Goal: Task Accomplishment & Management: Complete application form

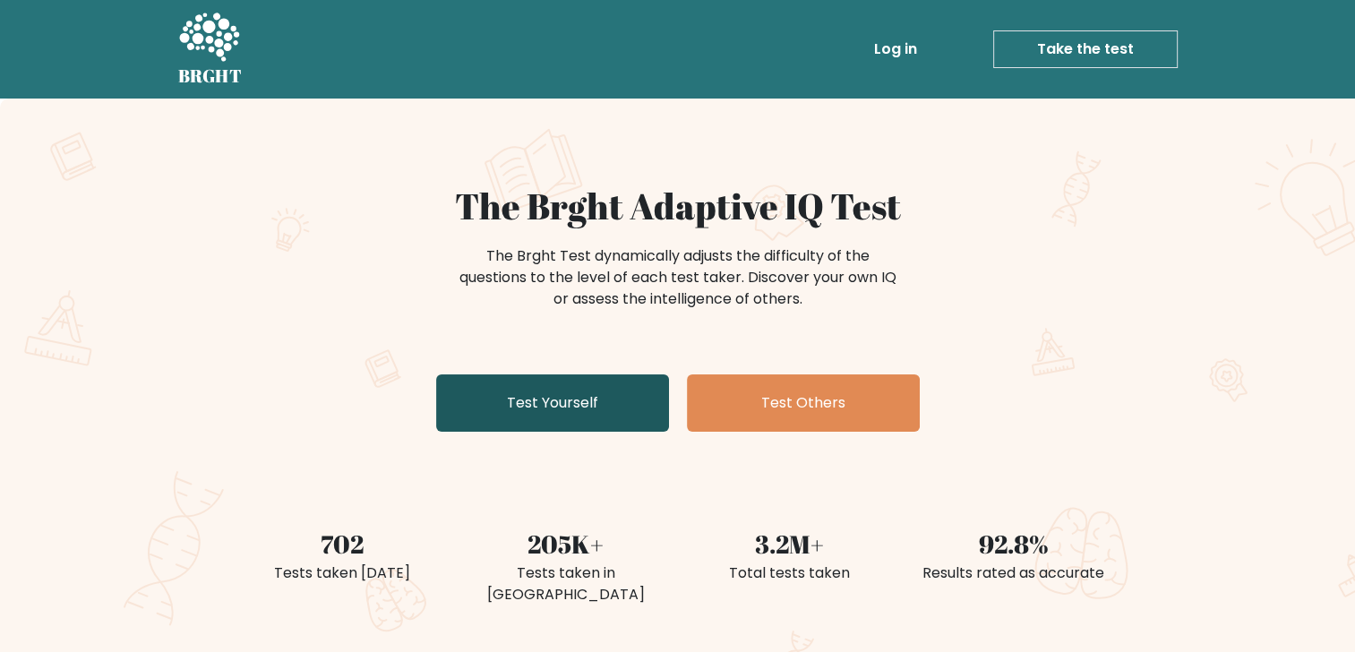
click at [568, 408] on link "Test Yourself" at bounding box center [552, 402] width 233 height 57
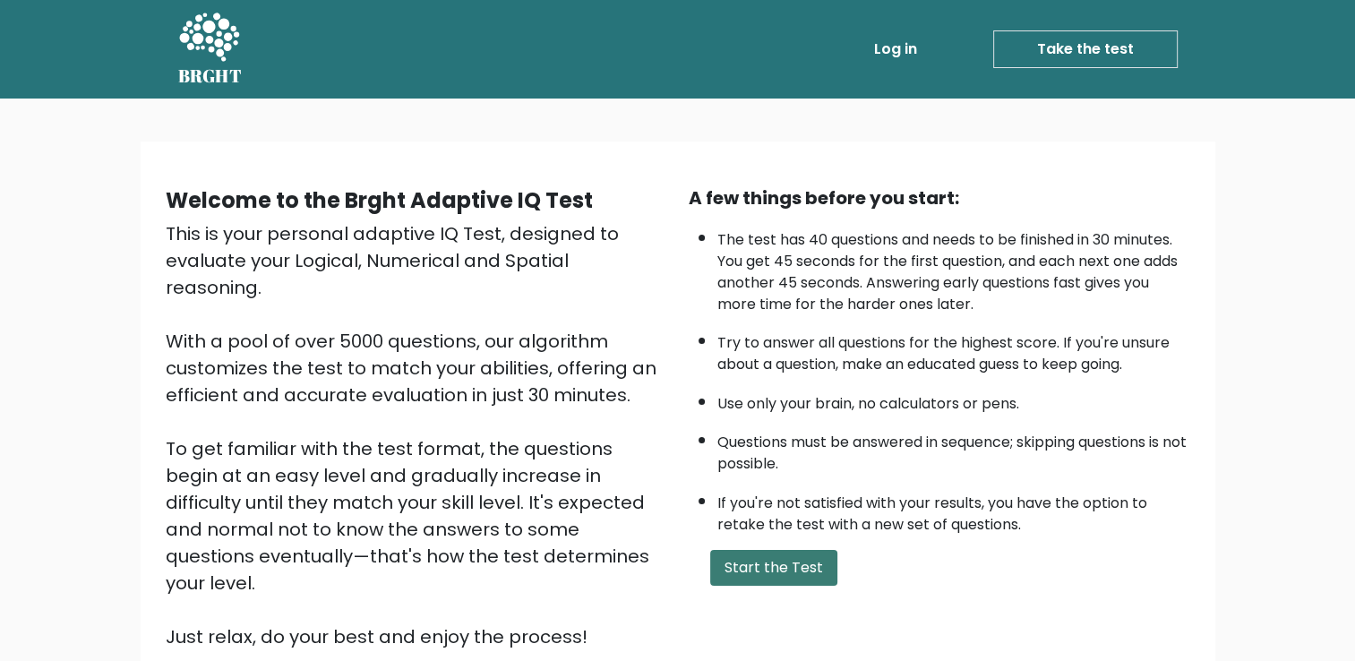
click at [769, 564] on button "Start the Test" at bounding box center [773, 568] width 127 height 36
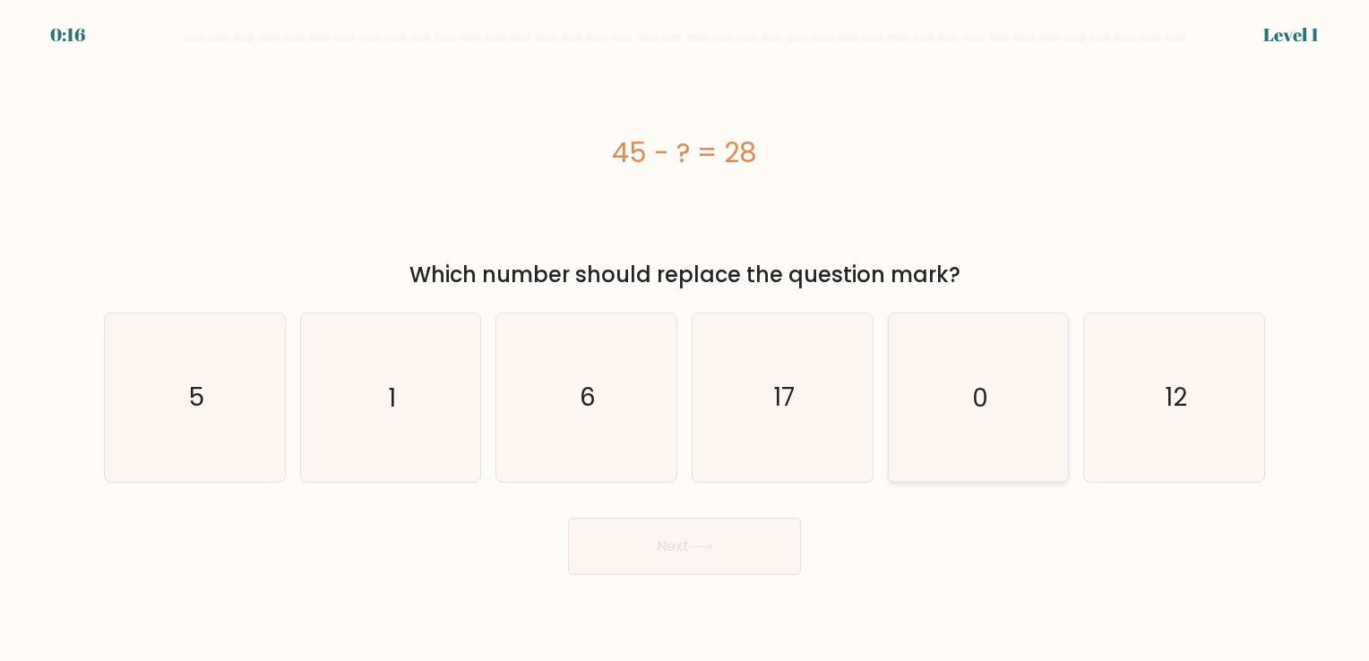
click at [1012, 384] on icon "0" at bounding box center [977, 396] width 167 height 167
click at [685, 339] on input "e. 0" at bounding box center [684, 334] width 1 height 9
radio input "true"
click at [746, 536] on button "Next" at bounding box center [684, 546] width 233 height 57
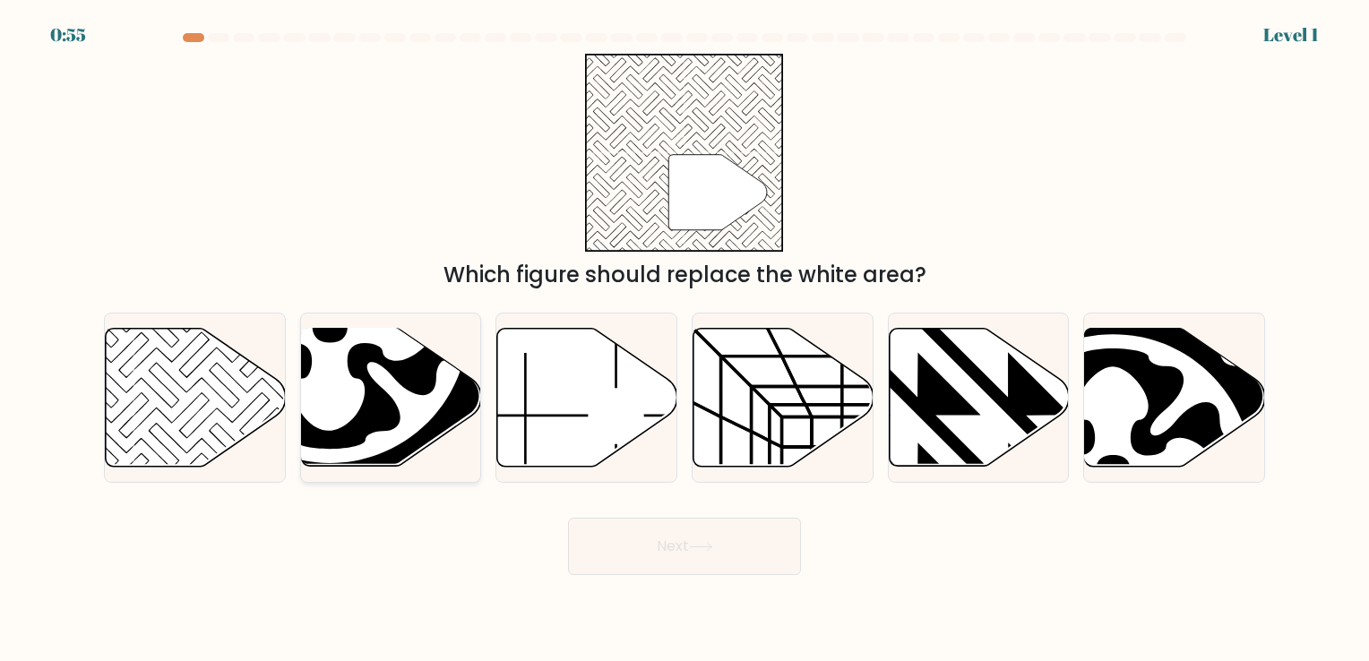
click at [301, 345] on icon at bounding box center [329, 325] width 249 height 249
click at [684, 339] on input "b." at bounding box center [684, 334] width 1 height 9
radio input "true"
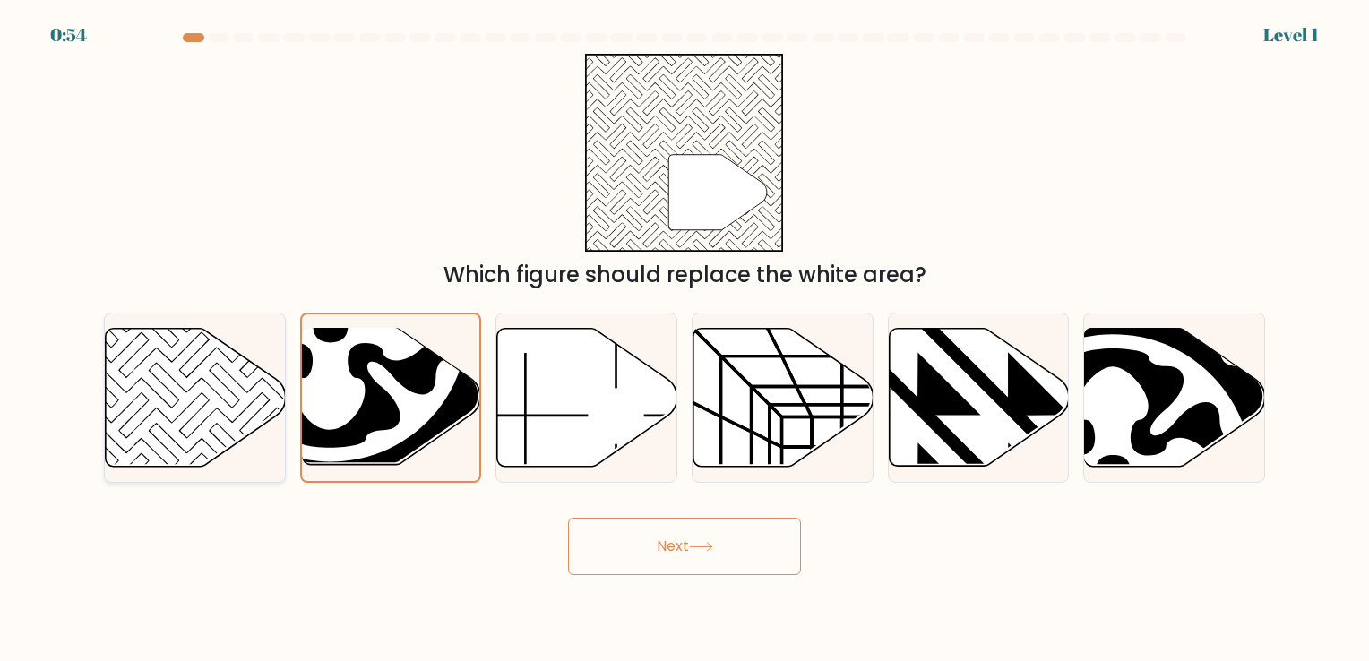
click at [236, 371] on icon at bounding box center [196, 397] width 180 height 138
click at [684, 339] on input "a." at bounding box center [684, 334] width 1 height 9
radio input "true"
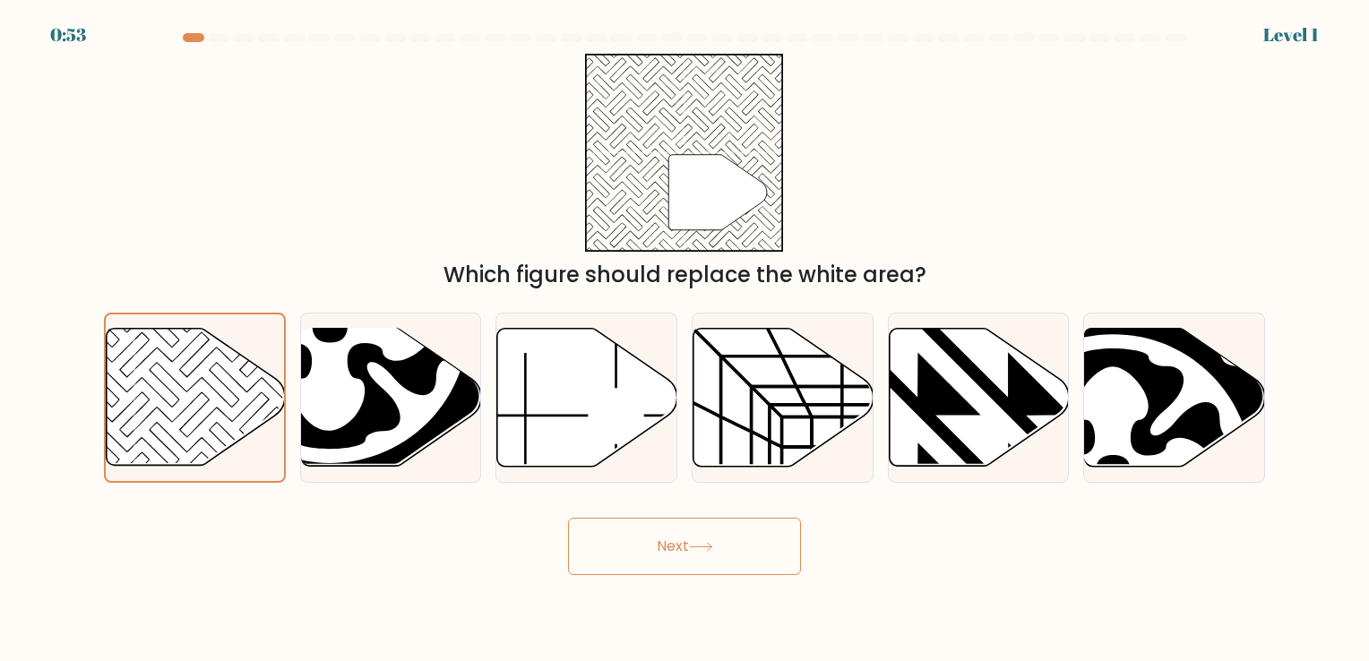
click at [632, 533] on button "Next" at bounding box center [684, 546] width 233 height 57
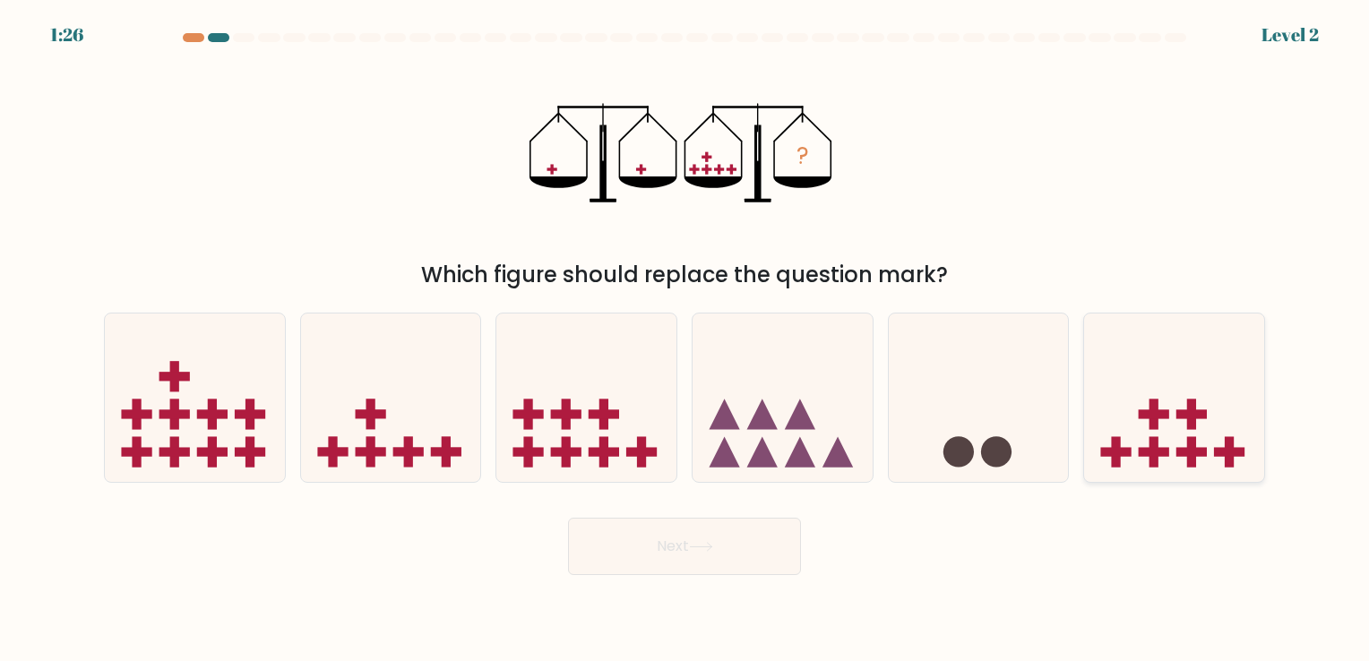
click at [1168, 406] on icon at bounding box center [1174, 397] width 180 height 149
click at [685, 339] on input "f." at bounding box center [684, 334] width 1 height 9
radio input "true"
click at [717, 536] on button "Next" at bounding box center [684, 546] width 233 height 57
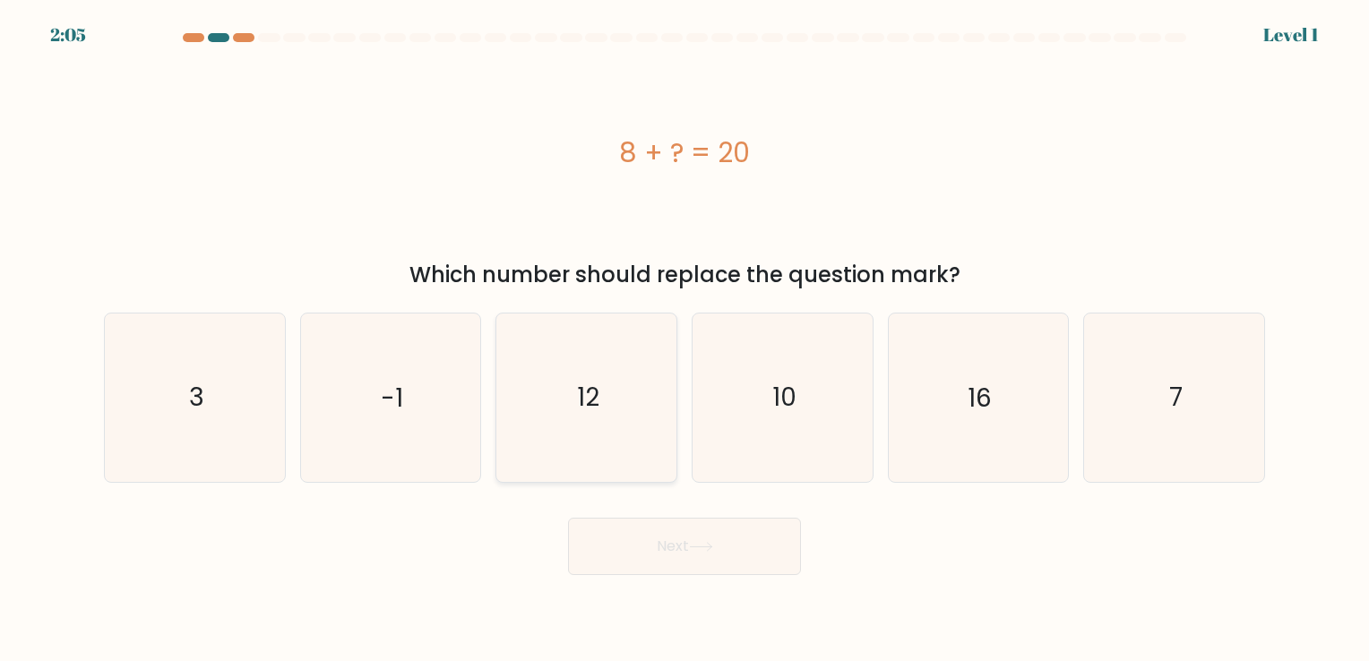
click at [593, 404] on text "12" at bounding box center [588, 398] width 22 height 35
click at [684, 339] on input "c. 12" at bounding box center [684, 334] width 1 height 9
radio input "true"
click at [709, 525] on button "Next" at bounding box center [684, 546] width 233 height 57
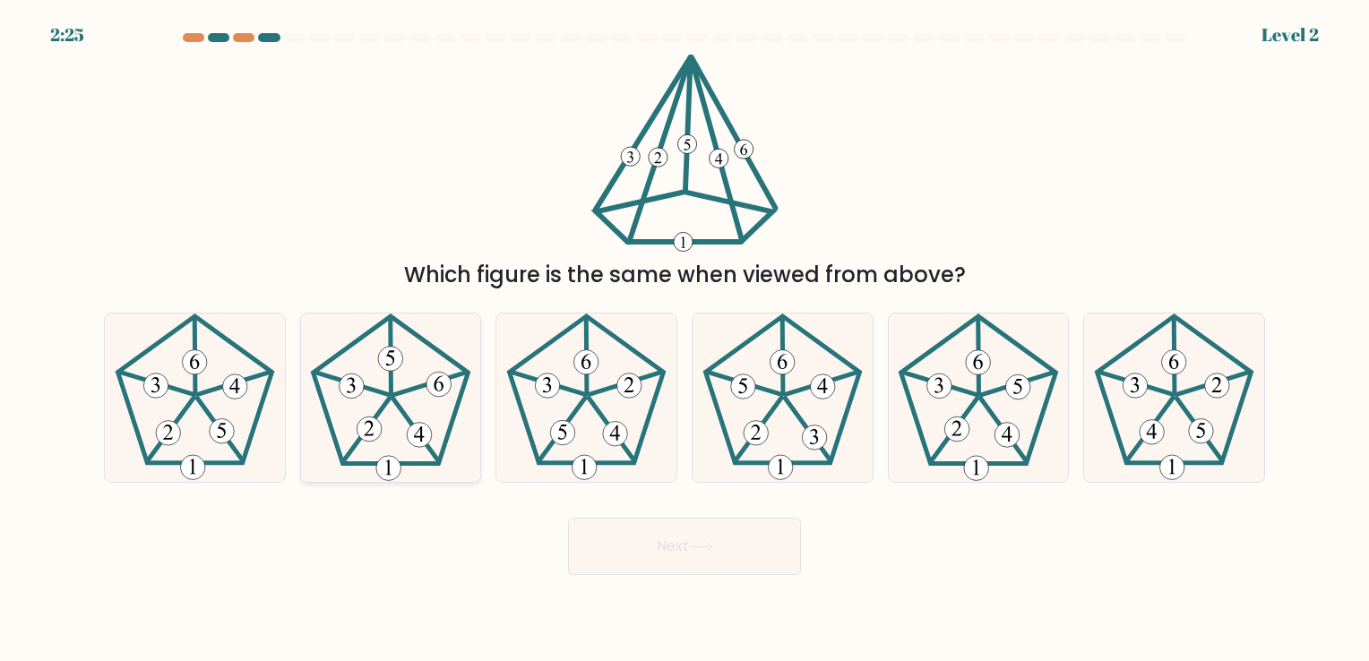
click at [376, 394] on icon at bounding box center [389, 396] width 167 height 167
click at [684, 339] on input "b." at bounding box center [684, 334] width 1 height 9
radio input "true"
click at [711, 546] on icon at bounding box center [700, 547] width 21 height 8
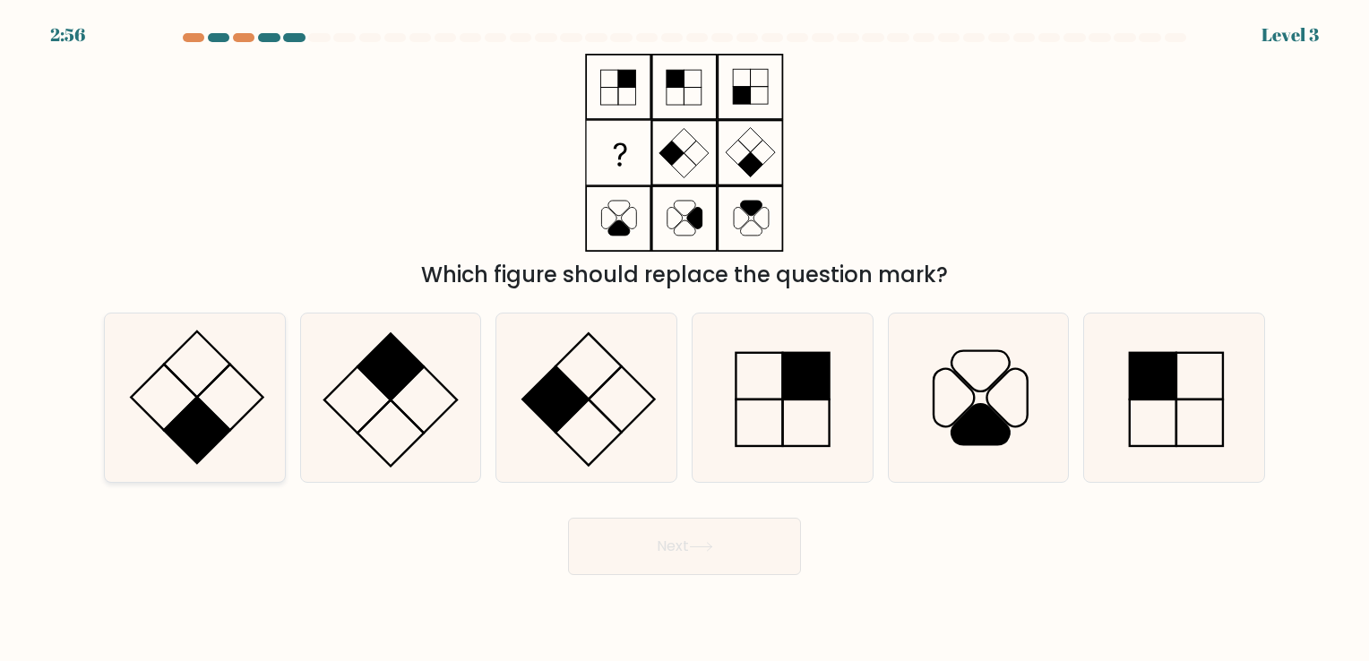
click at [172, 371] on icon at bounding box center [194, 396] width 167 height 167
click at [684, 339] on input "a." at bounding box center [684, 334] width 1 height 9
radio input "true"
click at [673, 550] on button "Next" at bounding box center [684, 546] width 233 height 57
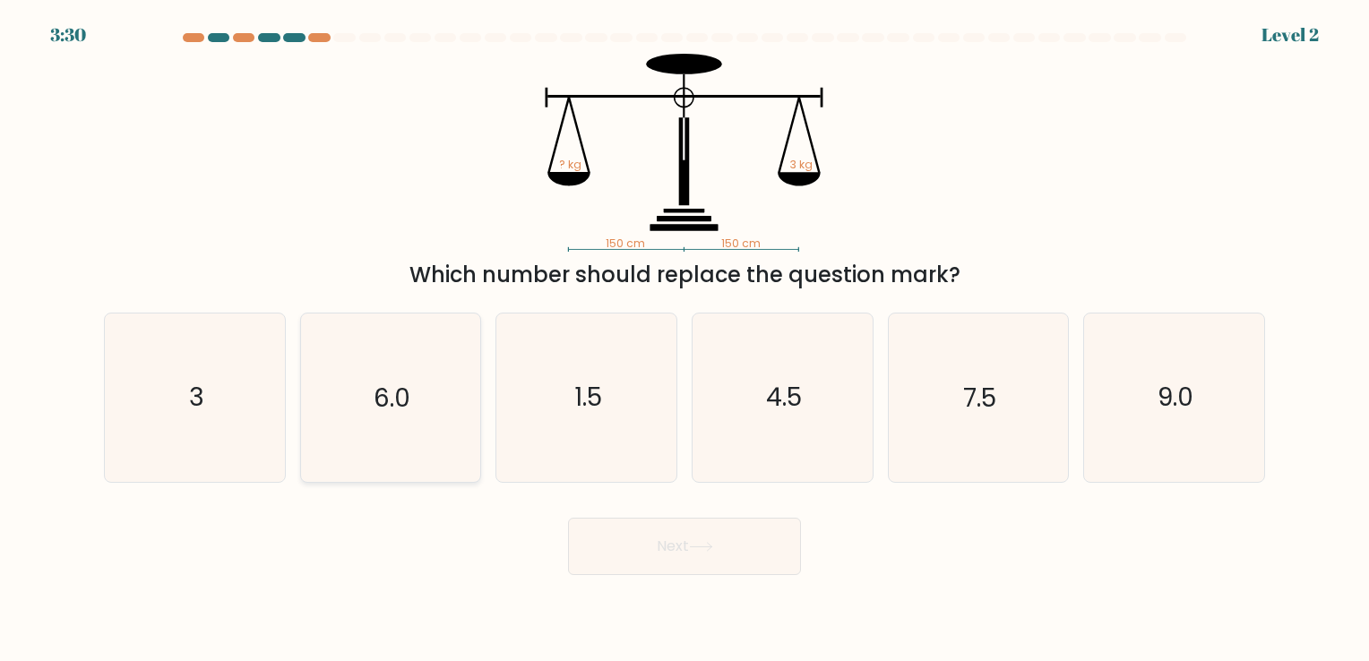
drag, startPoint x: 250, startPoint y: 403, endPoint x: 438, endPoint y: 442, distance: 192.2
click at [249, 403] on icon "3" at bounding box center [194, 396] width 167 height 167
click at [684, 339] on input "a. 3" at bounding box center [684, 334] width 1 height 9
radio input "true"
click at [704, 548] on icon at bounding box center [701, 547] width 24 height 10
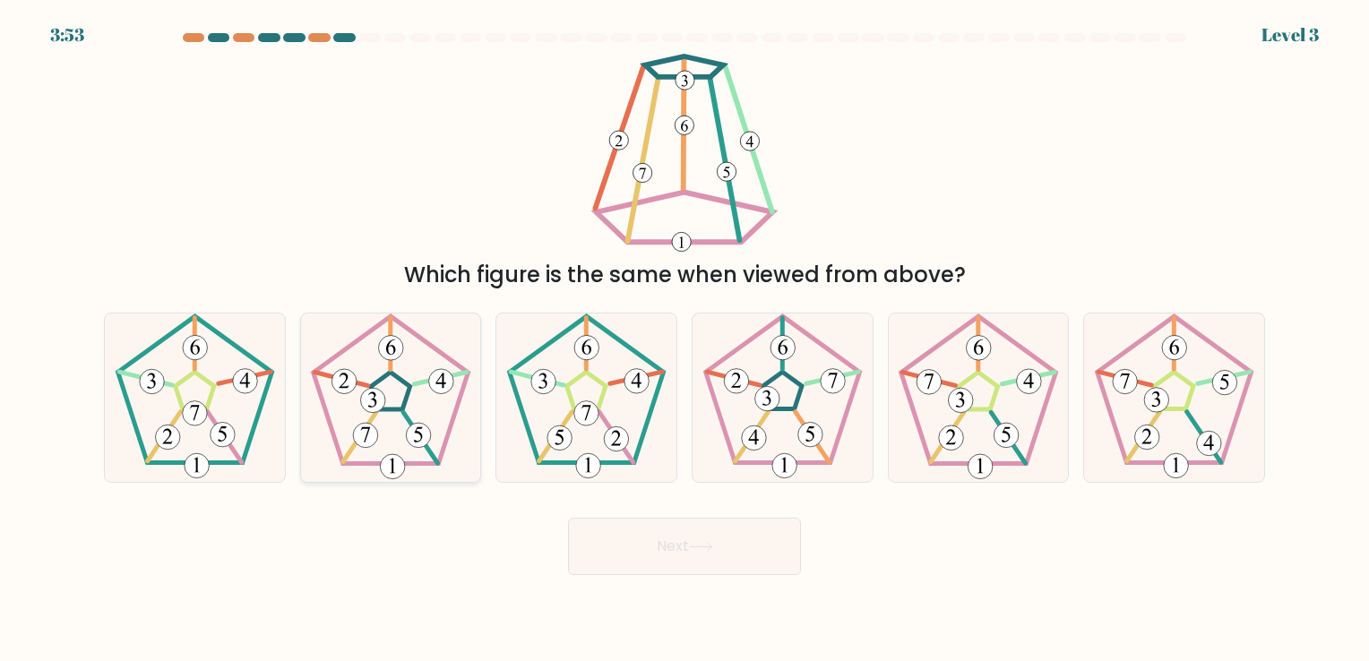
click at [425, 410] on icon at bounding box center [389, 396] width 167 height 167
click at [684, 339] on input "b." at bounding box center [684, 334] width 1 height 9
radio input "true"
click at [746, 543] on button "Next" at bounding box center [684, 546] width 233 height 57
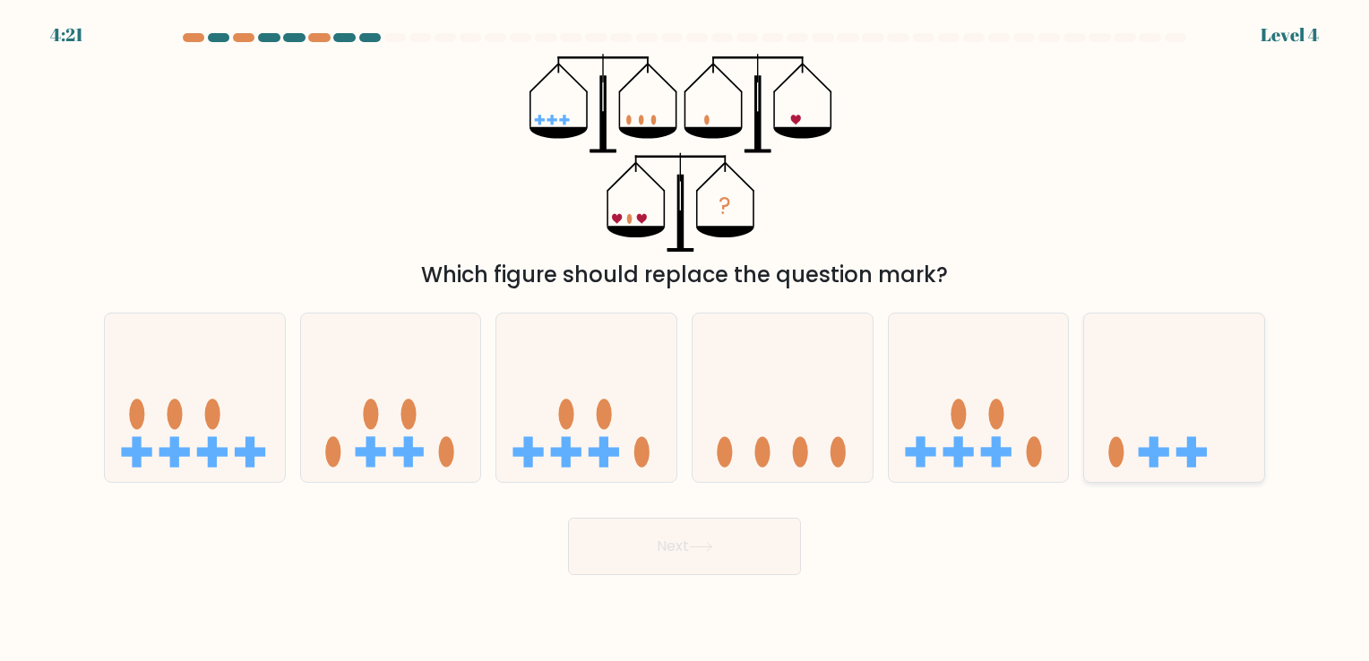
click at [1155, 425] on icon at bounding box center [1174, 397] width 180 height 149
click at [685, 339] on input "f." at bounding box center [684, 334] width 1 height 9
radio input "true"
click at [670, 531] on button "Next" at bounding box center [684, 546] width 233 height 57
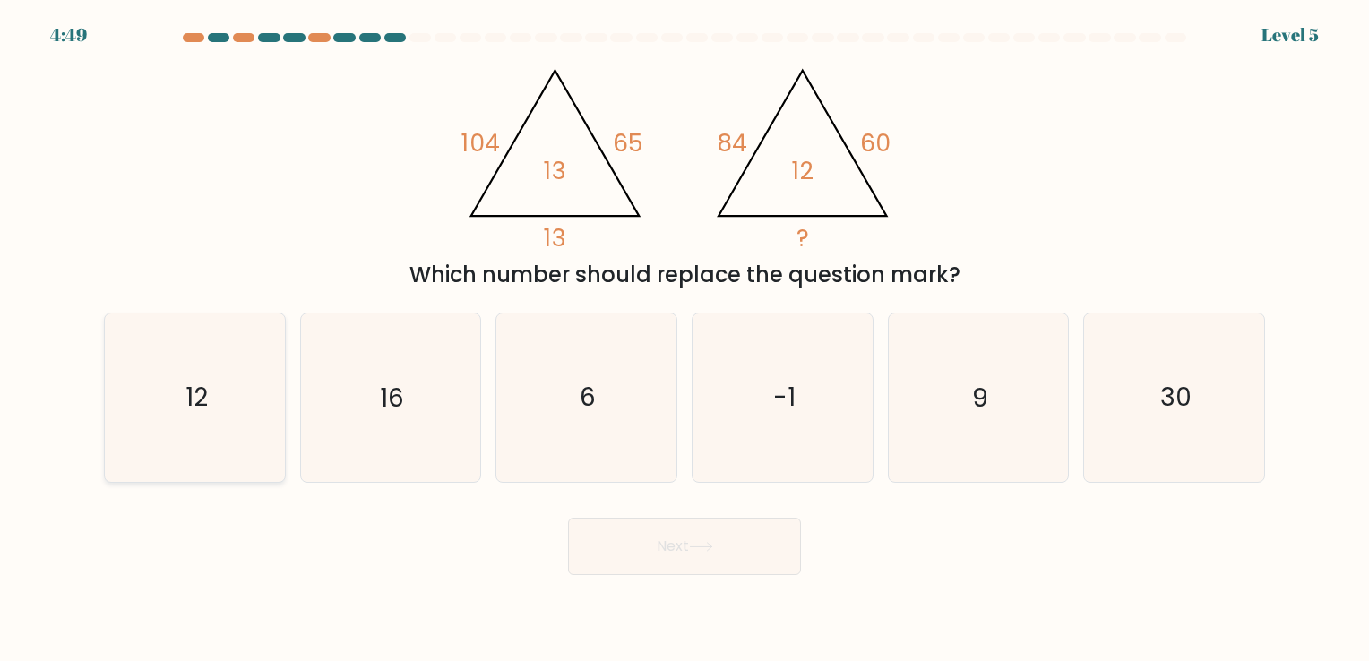
click at [185, 404] on text "12" at bounding box center [196, 398] width 22 height 35
click at [684, 339] on input "a. 12" at bounding box center [684, 334] width 1 height 9
radio input "true"
click at [679, 539] on button "Next" at bounding box center [684, 546] width 233 height 57
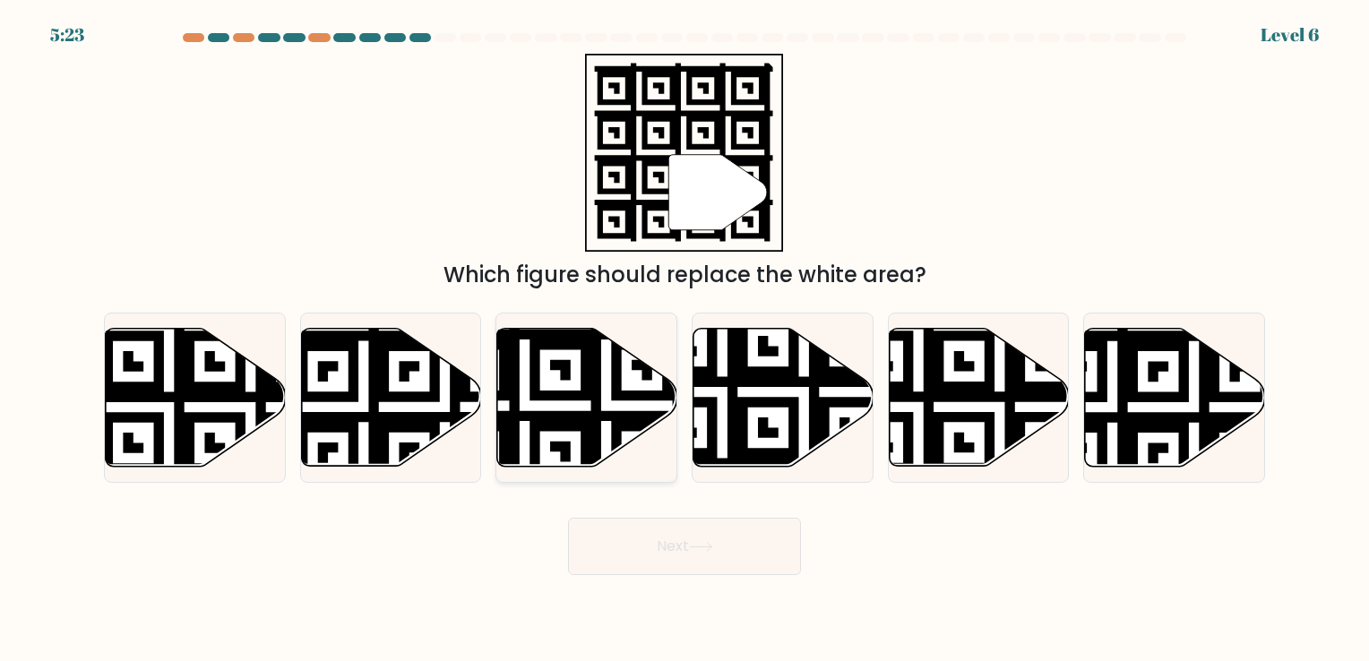
click at [607, 394] on icon at bounding box center [587, 397] width 180 height 138
click at [684, 339] on input "c." at bounding box center [684, 334] width 1 height 9
radio input "true"
click at [709, 524] on button "Next" at bounding box center [684, 546] width 233 height 57
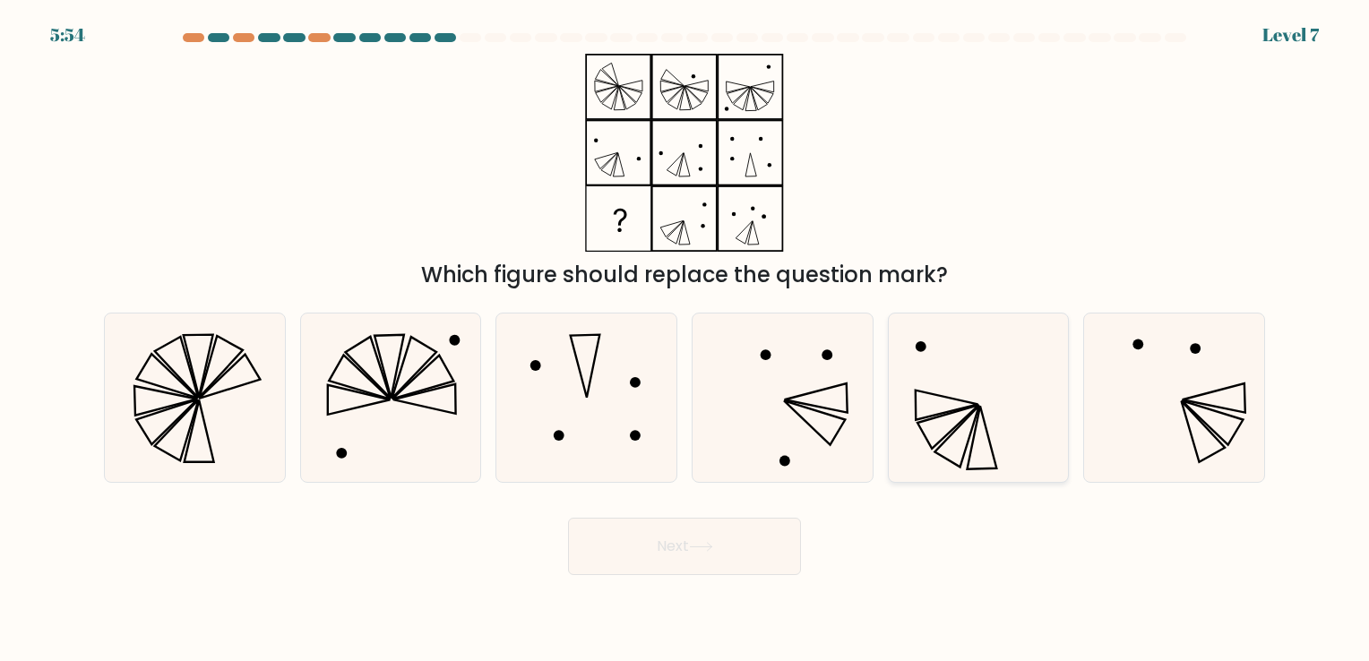
click at [981, 432] on icon at bounding box center [977, 396] width 167 height 167
click at [685, 339] on input "e." at bounding box center [684, 334] width 1 height 9
radio input "true"
click at [688, 539] on button "Next" at bounding box center [684, 546] width 233 height 57
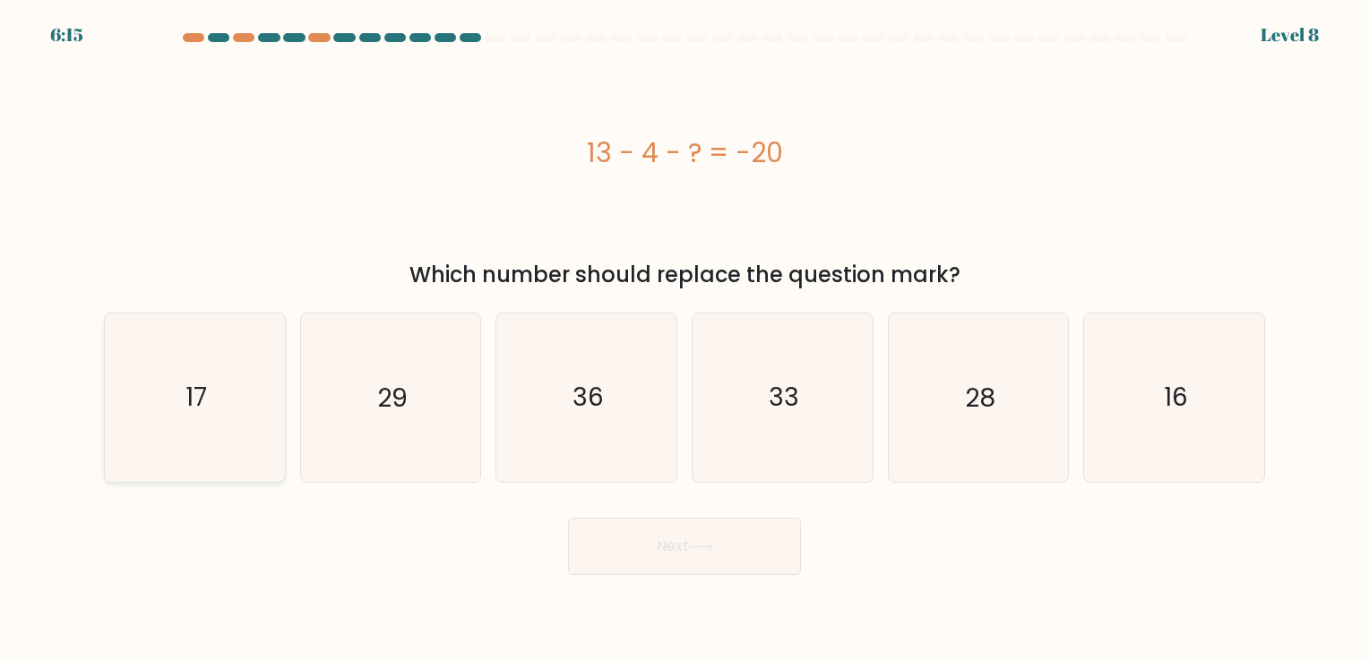
click at [229, 389] on icon "17" at bounding box center [194, 396] width 167 height 167
click at [684, 339] on input "a. 17" at bounding box center [684, 334] width 1 height 9
radio input "true"
click at [702, 539] on button "Next" at bounding box center [684, 546] width 233 height 57
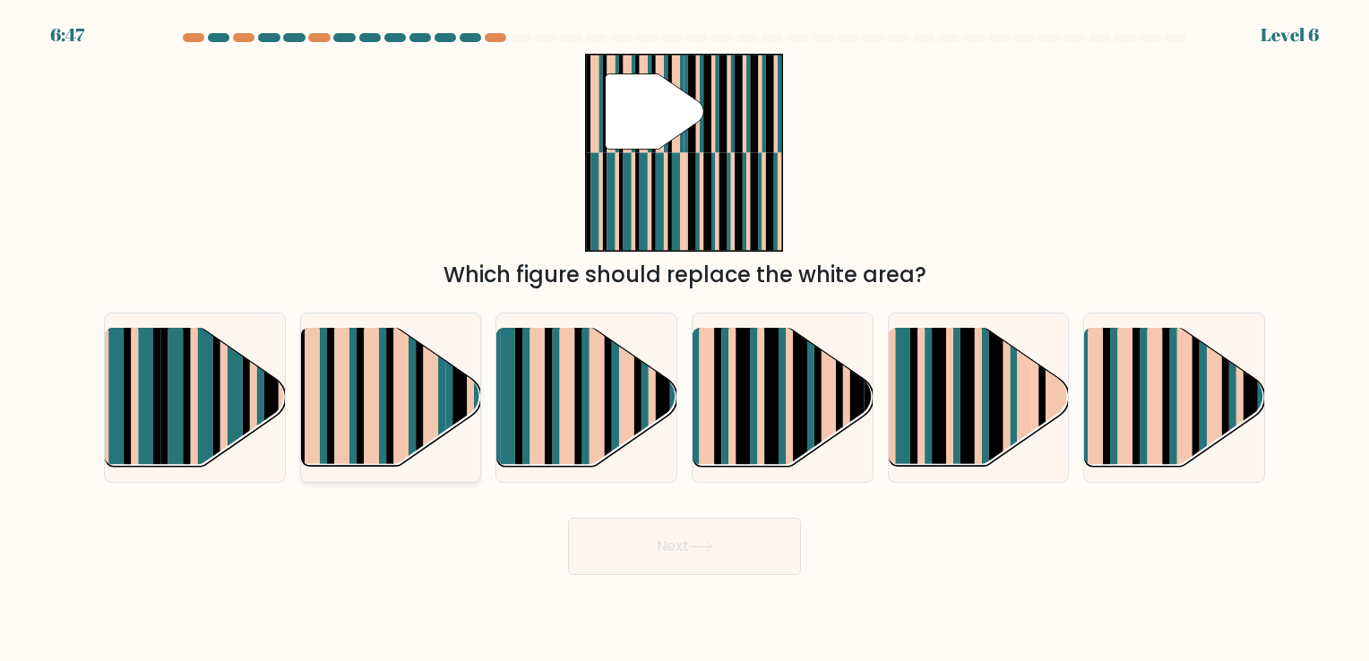
click at [444, 405] on rect at bounding box center [441, 383] width 7 height 178
click at [684, 339] on input "b." at bounding box center [684, 334] width 1 height 9
radio input "true"
click at [732, 546] on button "Next" at bounding box center [684, 546] width 233 height 57
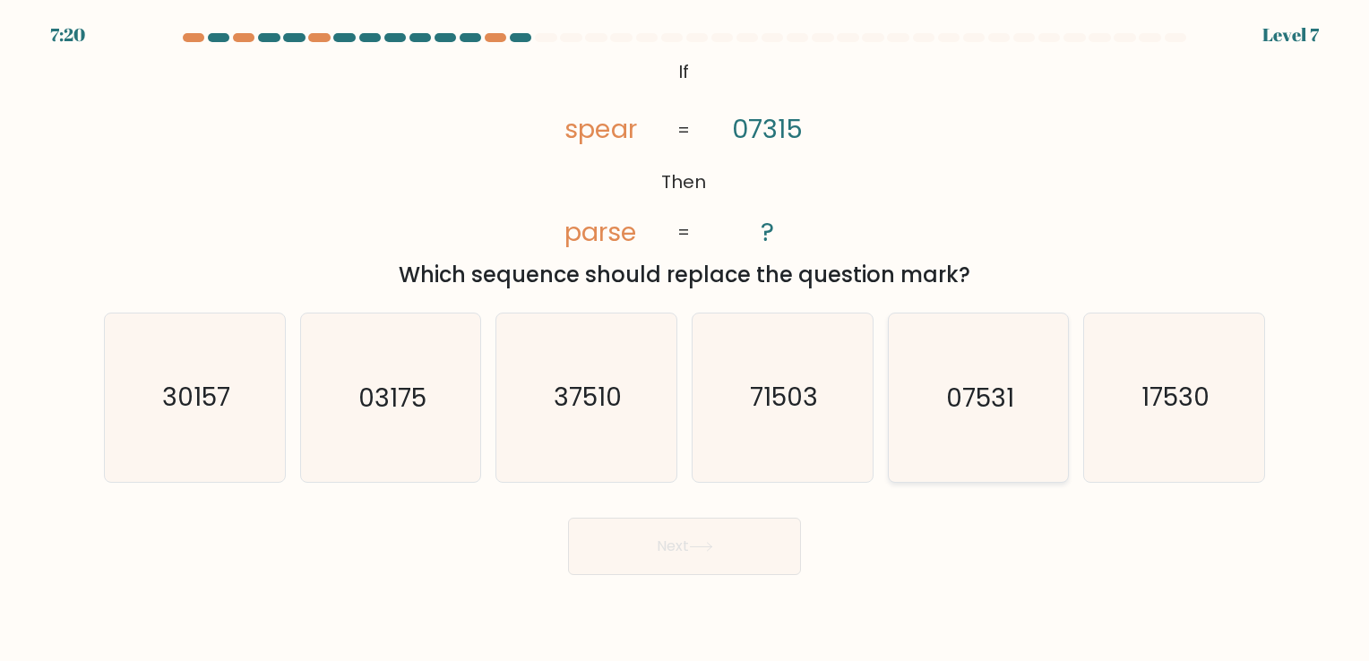
click at [982, 412] on text "07531" at bounding box center [980, 398] width 68 height 35
click at [685, 339] on input "e. 07531" at bounding box center [684, 334] width 1 height 9
radio input "true"
click at [738, 518] on button "Next" at bounding box center [684, 546] width 233 height 57
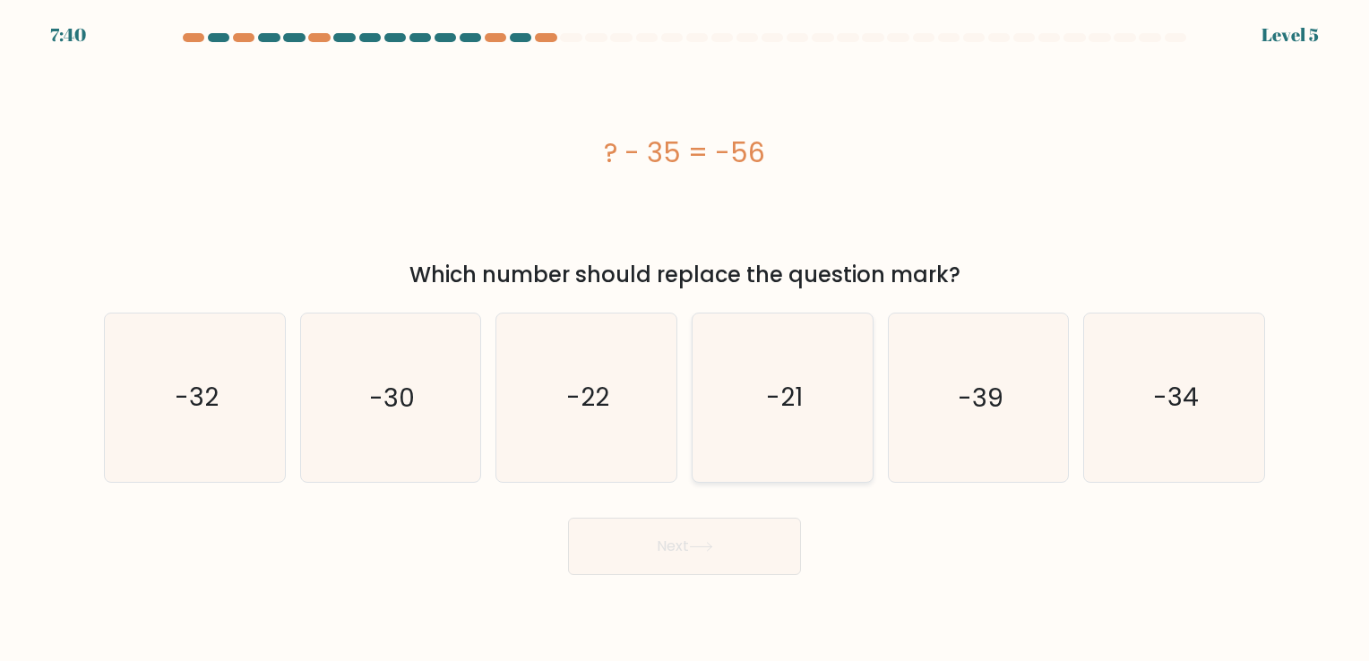
click at [820, 406] on icon "-21" at bounding box center [782, 396] width 167 height 167
click at [685, 339] on input "d. -21" at bounding box center [684, 334] width 1 height 9
radio input "true"
click at [707, 546] on icon at bounding box center [700, 547] width 21 height 8
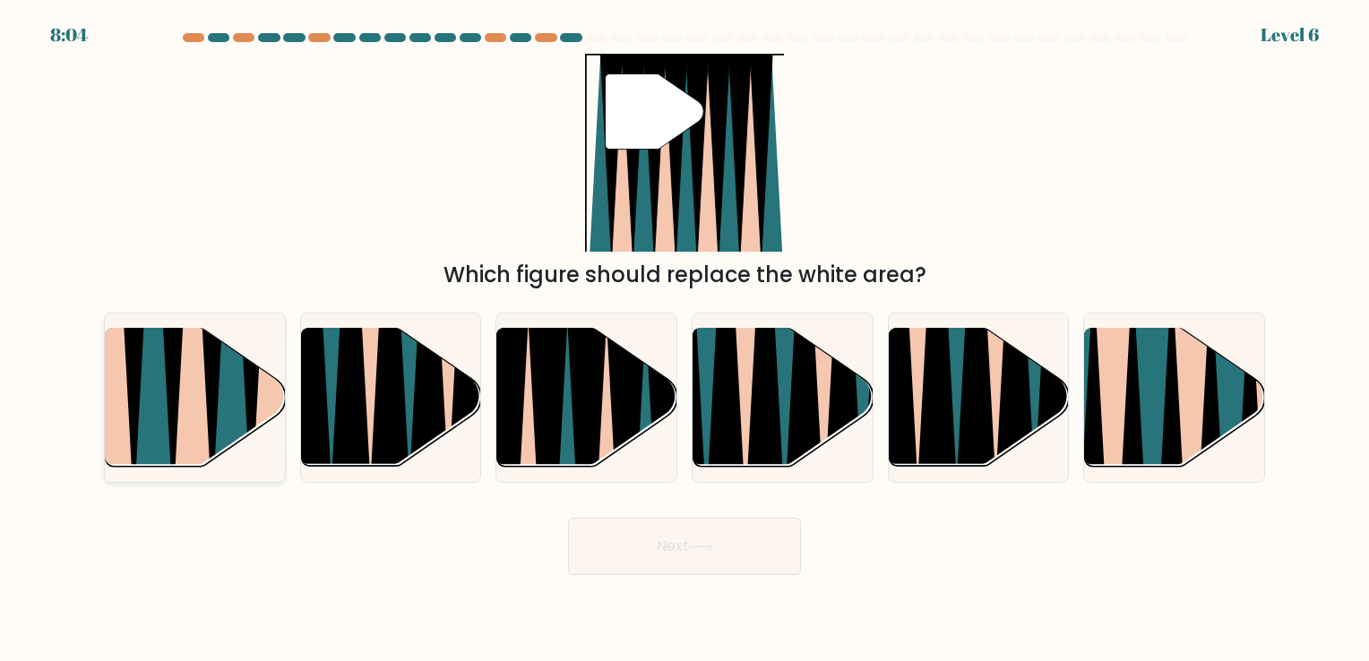
drag, startPoint x: 158, startPoint y: 382, endPoint x: 155, endPoint y: 373, distance: 9.4
click at [158, 380] on icon at bounding box center [153, 330] width 40 height 360
click at [684, 339] on input "a." at bounding box center [684, 334] width 1 height 9
radio input "true"
click at [651, 553] on button "Next" at bounding box center [684, 546] width 233 height 57
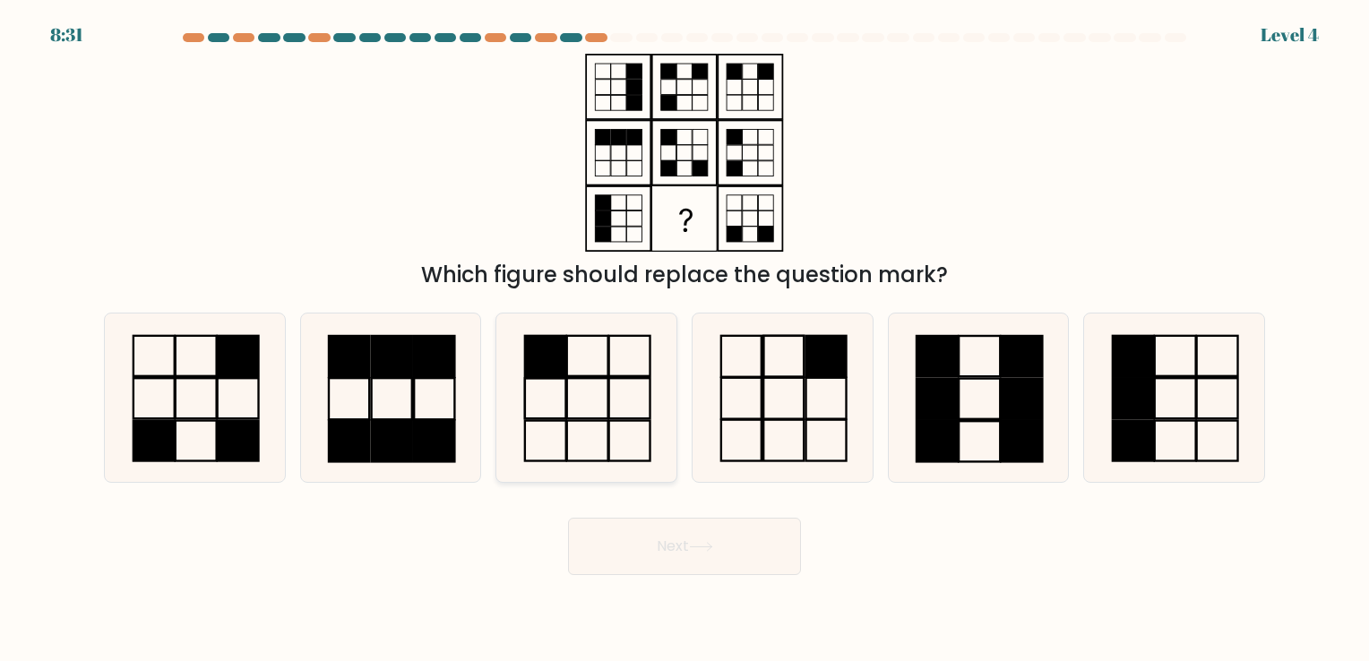
click at [567, 389] on rect at bounding box center [587, 399] width 41 height 40
click at [684, 339] on input "c." at bounding box center [684, 334] width 1 height 9
radio input "true"
click at [674, 557] on button "Next" at bounding box center [684, 546] width 233 height 57
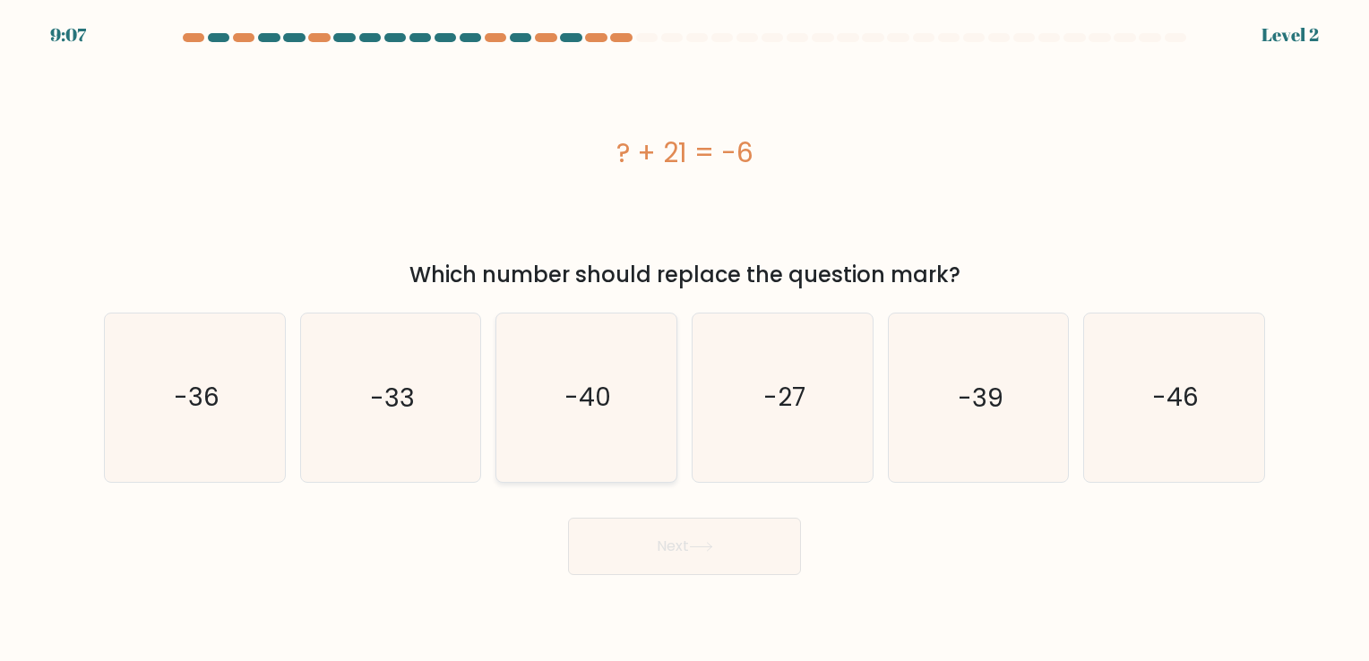
click at [620, 410] on icon "-40" at bounding box center [585, 396] width 167 height 167
click at [684, 339] on input "c. -40" at bounding box center [684, 334] width 1 height 9
radio input "true"
click at [648, 535] on button "Next" at bounding box center [684, 546] width 233 height 57
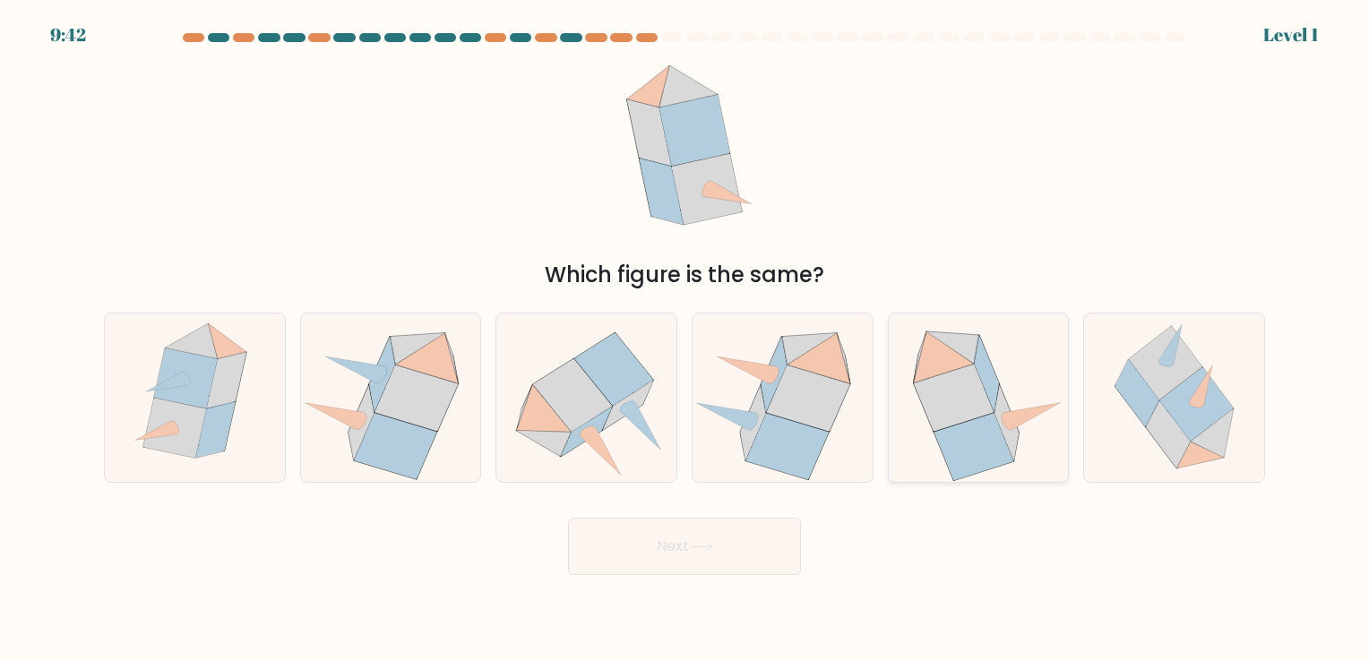
click at [1017, 420] on icon at bounding box center [1032, 416] width 56 height 27
click at [685, 339] on input "e." at bounding box center [684, 334] width 1 height 9
radio input "true"
click at [712, 543] on icon at bounding box center [701, 547] width 24 height 10
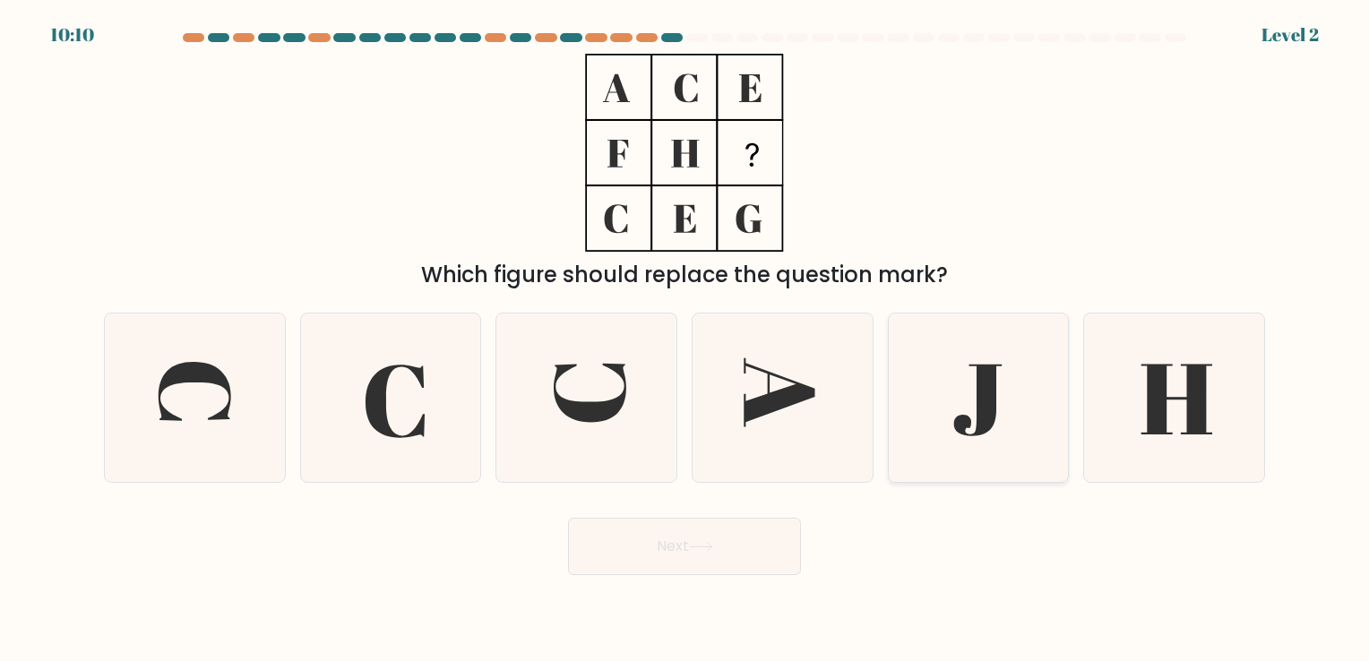
click at [1020, 401] on icon at bounding box center [977, 396] width 167 height 167
click at [685, 339] on input "e." at bounding box center [684, 334] width 1 height 9
radio input "true"
click at [695, 553] on button "Next" at bounding box center [684, 546] width 233 height 57
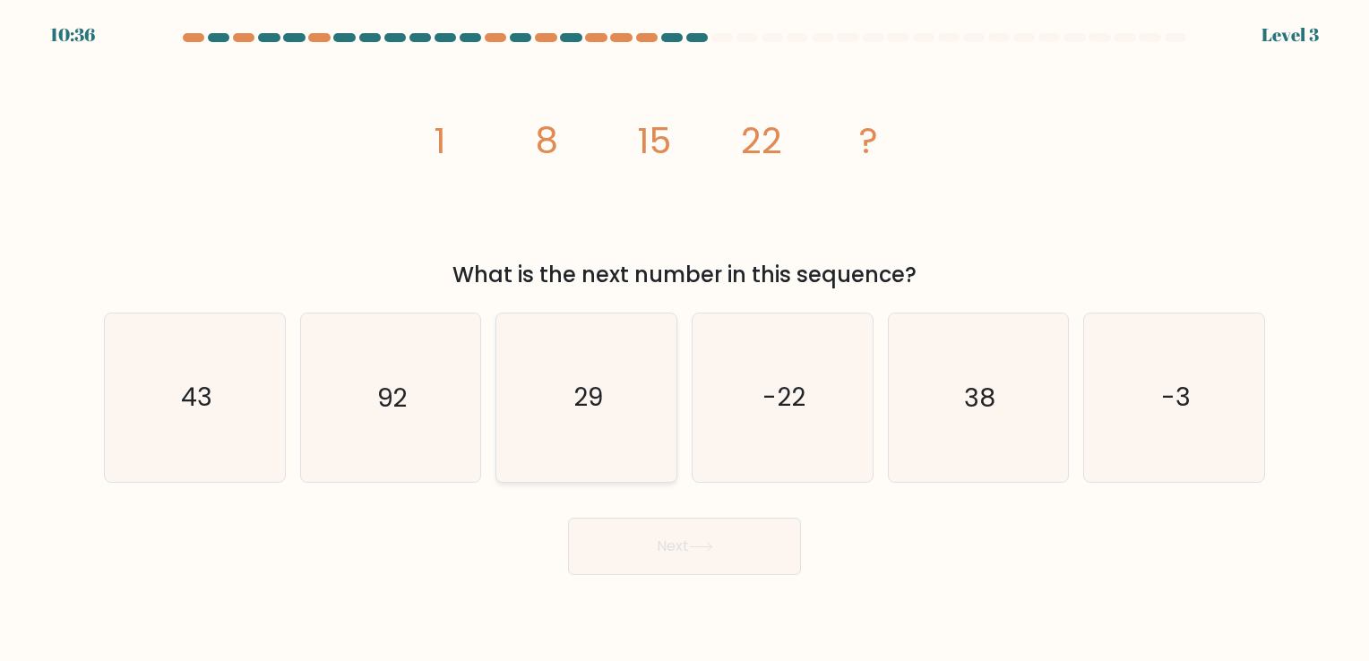
click at [613, 454] on icon "29" at bounding box center [585, 396] width 167 height 167
click at [684, 339] on input "c. 29" at bounding box center [684, 334] width 1 height 9
radio input "true"
click at [661, 516] on div "Next" at bounding box center [684, 539] width 1182 height 71
click at [660, 526] on button "Next" at bounding box center [684, 546] width 233 height 57
